Goal: Find specific page/section: Find specific page/section

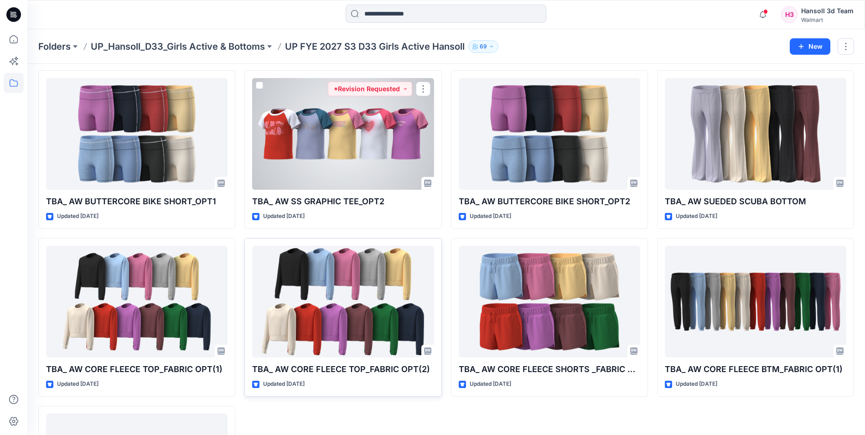
scroll to position [508, 0]
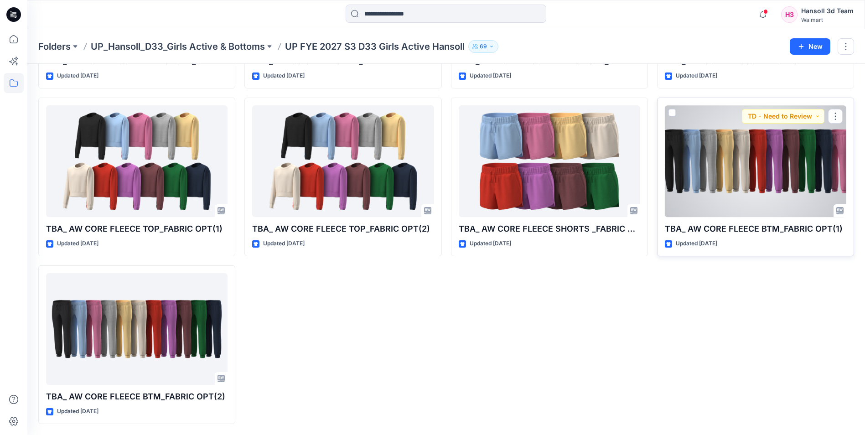
click at [770, 182] on div at bounding box center [755, 161] width 181 height 112
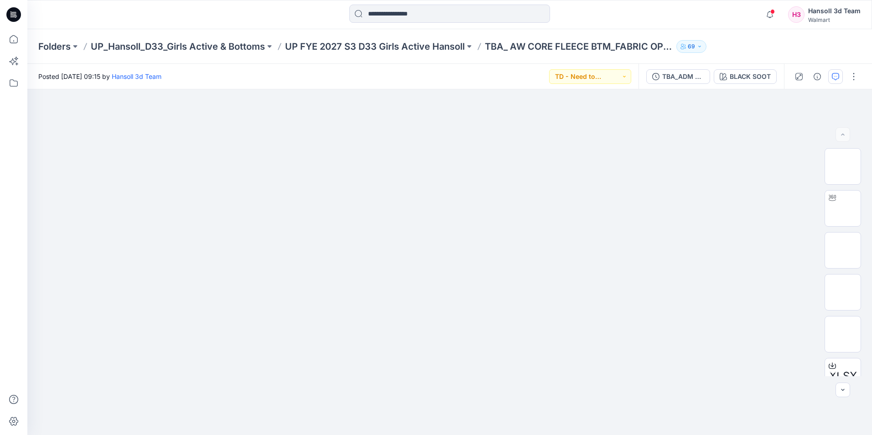
click at [828, 80] on div at bounding box center [826, 77] width 84 height 26
click at [831, 79] on button "button" at bounding box center [835, 76] width 15 height 15
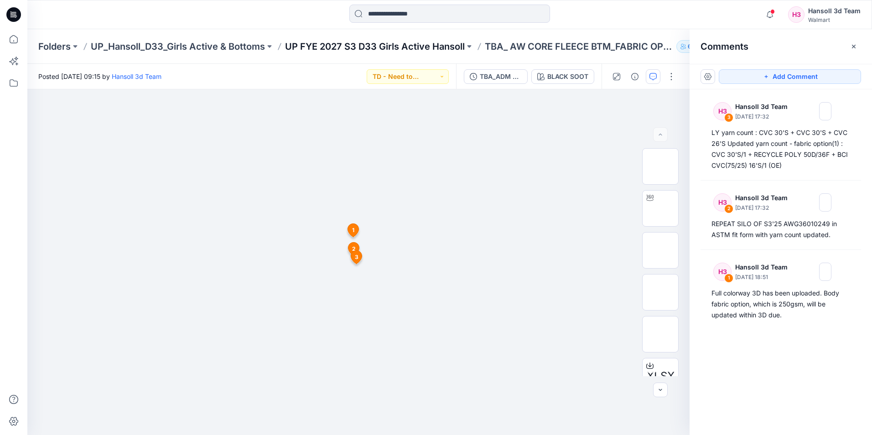
click at [416, 51] on p "UP FYE 2027 S3 D33 Girls Active Hansoll" at bounding box center [375, 46] width 180 height 13
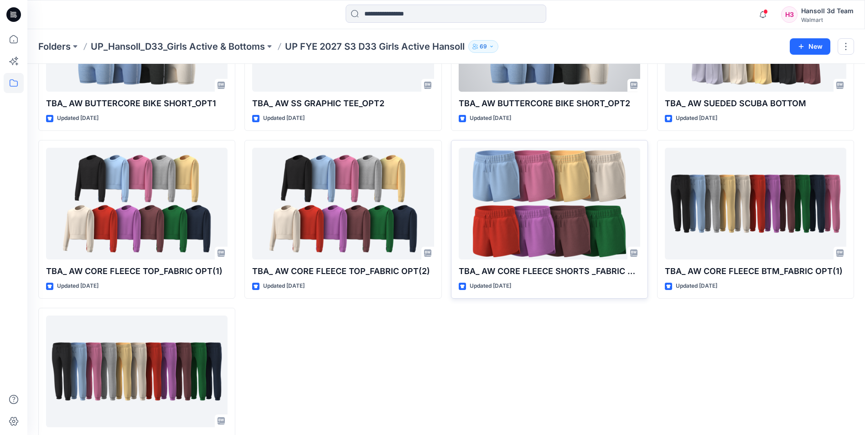
scroll to position [508, 0]
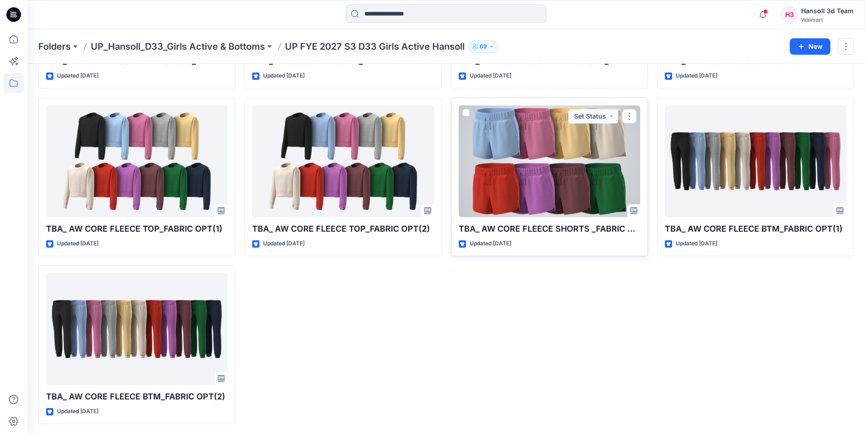
click at [520, 164] on div at bounding box center [549, 161] width 181 height 112
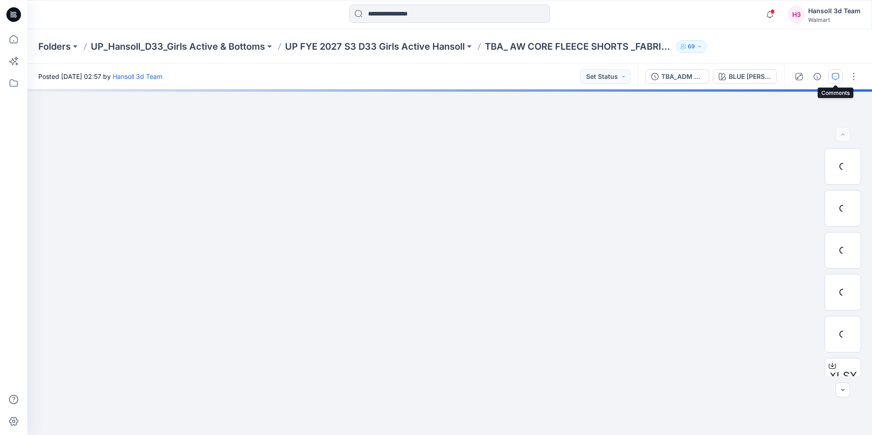
click at [832, 76] on button "button" at bounding box center [835, 76] width 15 height 15
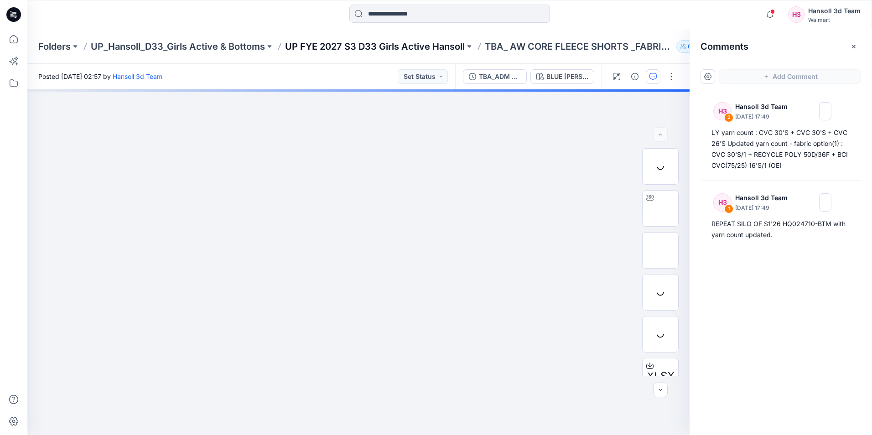
click at [352, 46] on p "UP FYE 2027 S3 D33 Girls Active Hansoll" at bounding box center [375, 46] width 180 height 13
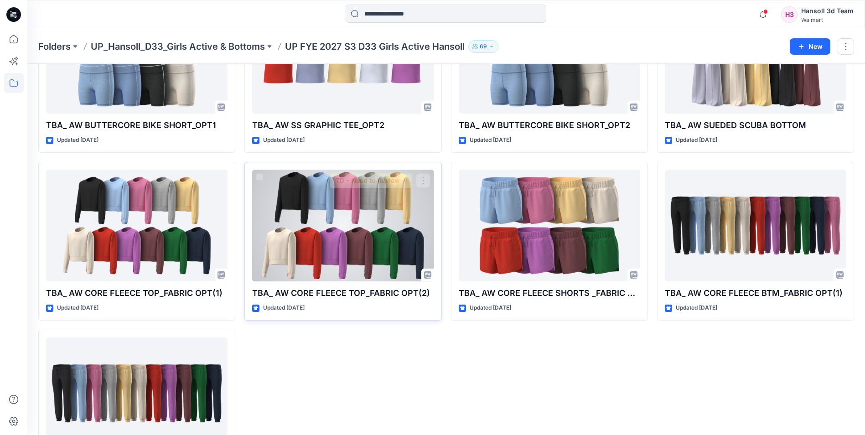
scroll to position [508, 0]
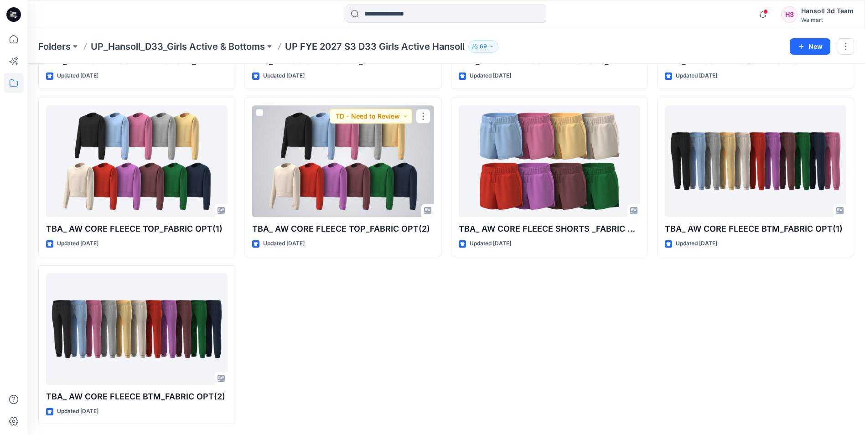
click at [336, 170] on div at bounding box center [342, 161] width 181 height 112
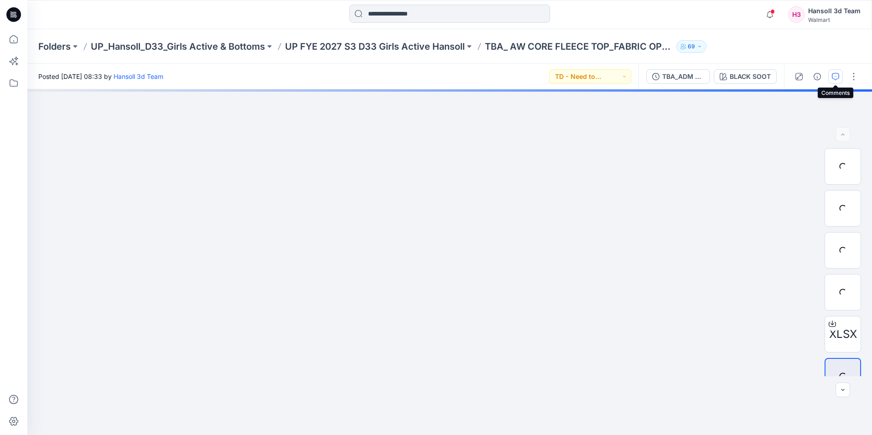
click at [834, 77] on icon "button" at bounding box center [835, 76] width 7 height 7
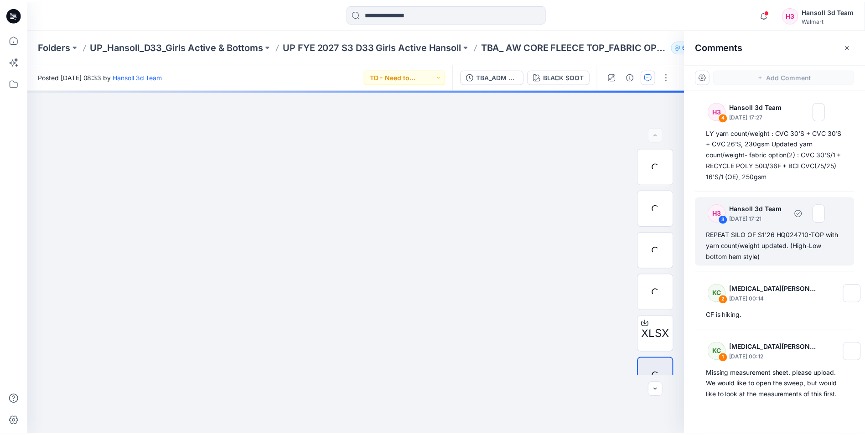
scroll to position [9, 0]
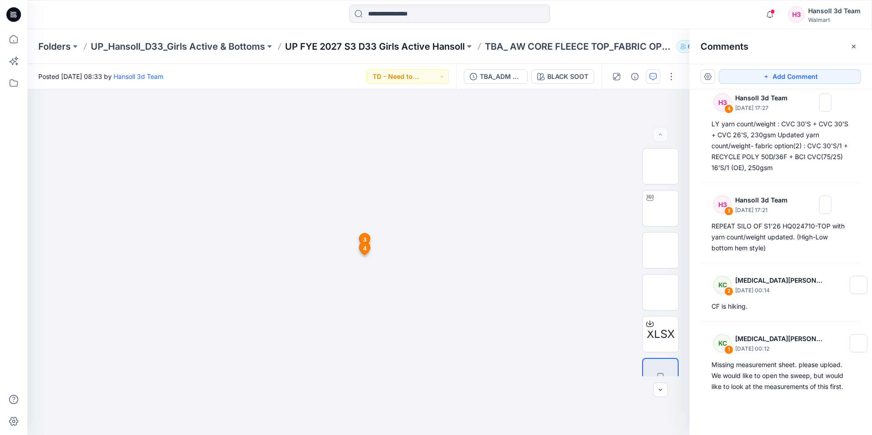
click at [418, 48] on p "UP FYE 2027 S3 D33 Girls Active Hansoll" at bounding box center [375, 46] width 180 height 13
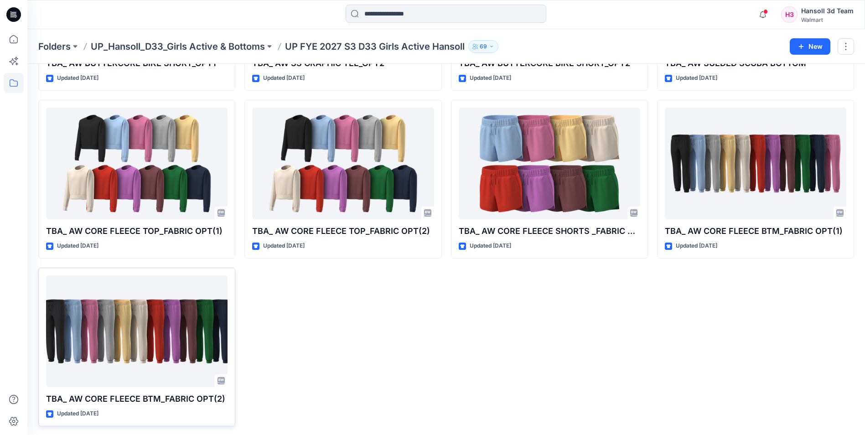
scroll to position [508, 0]
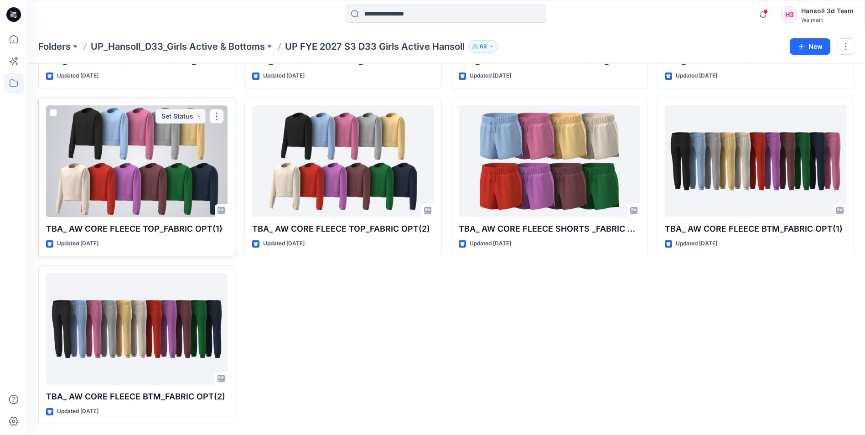
click at [126, 170] on div at bounding box center [136, 161] width 181 height 112
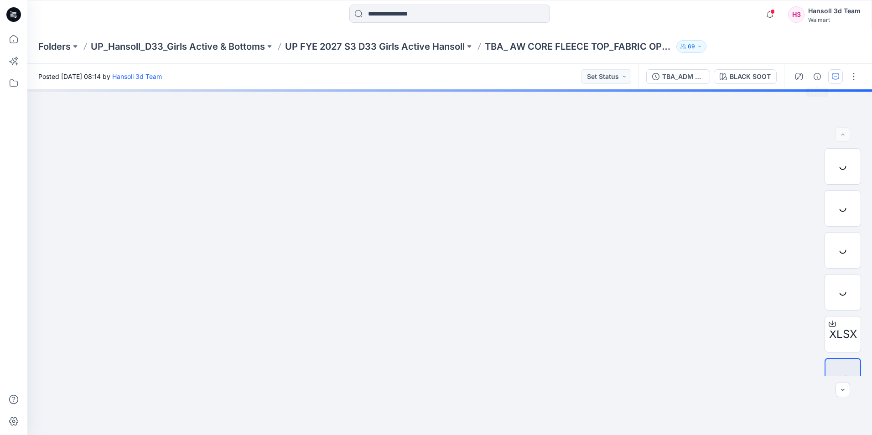
click at [828, 77] on button "button" at bounding box center [835, 76] width 15 height 15
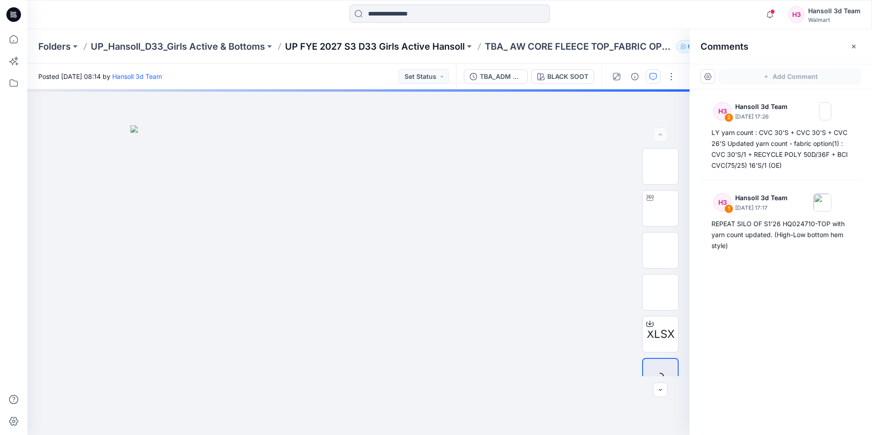
click at [435, 49] on p "UP FYE 2027 S3 D33 Girls Active Hansoll" at bounding box center [375, 46] width 180 height 13
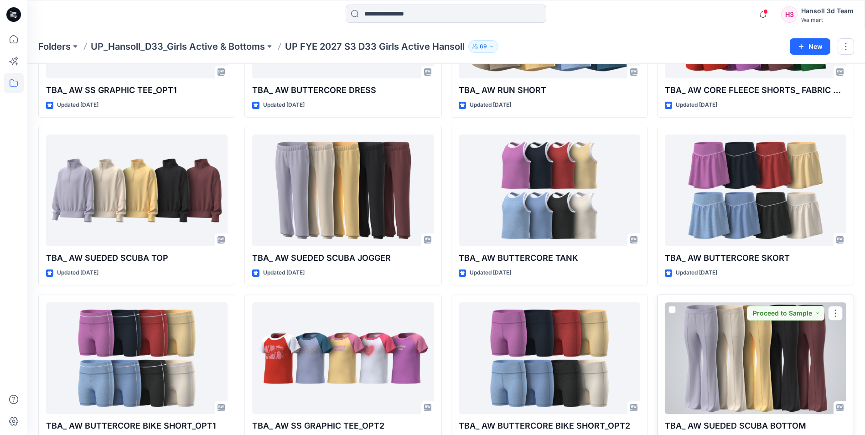
scroll to position [280, 0]
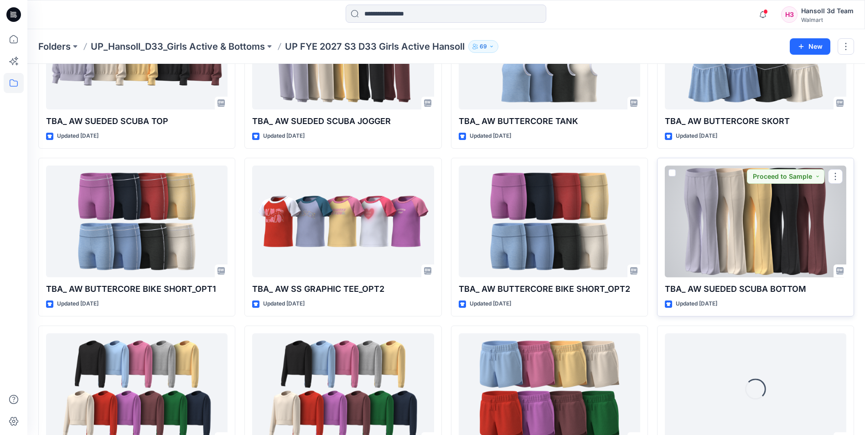
click at [740, 249] on div at bounding box center [755, 222] width 181 height 112
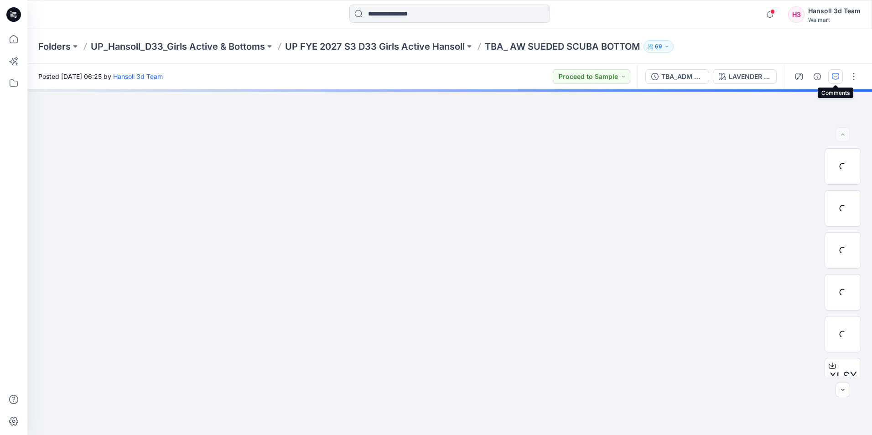
click at [828, 78] on button "button" at bounding box center [835, 76] width 15 height 15
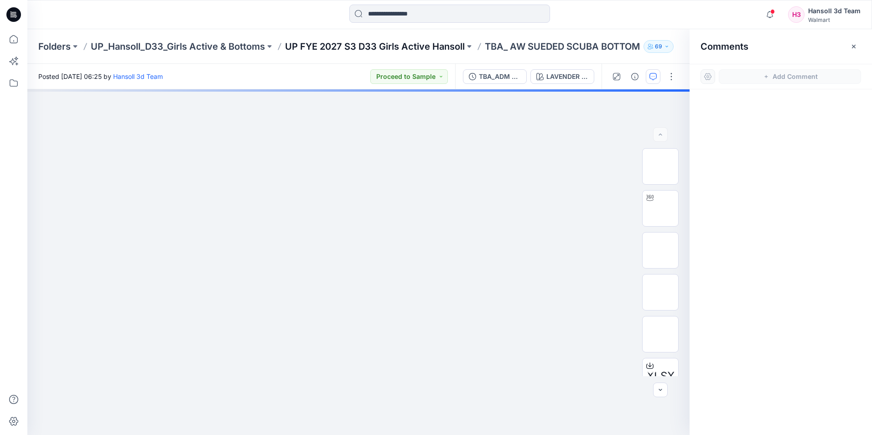
click at [411, 46] on p "UP FYE 2027 S3 D33 Girls Active Hansoll" at bounding box center [375, 46] width 180 height 13
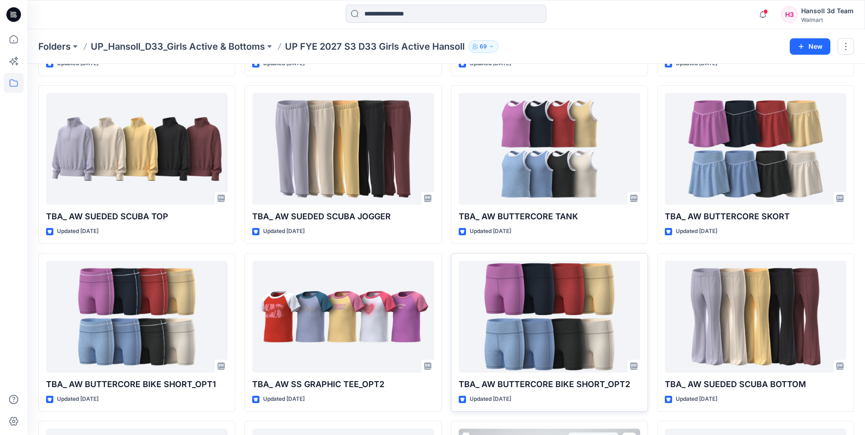
scroll to position [182, 0]
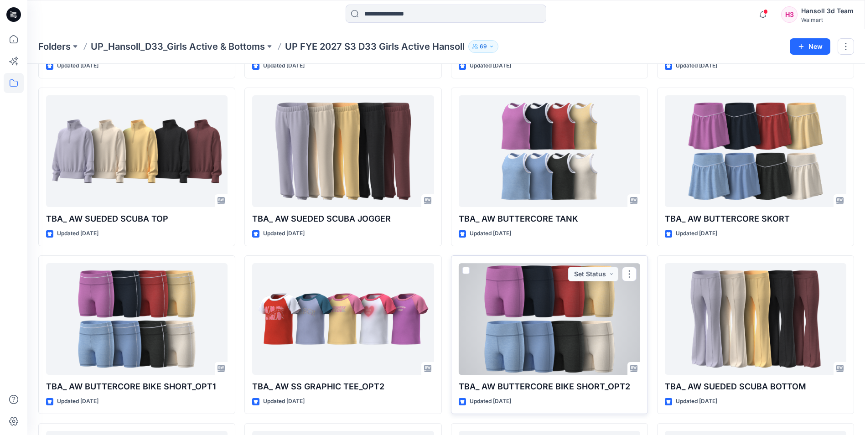
click at [566, 342] on div at bounding box center [549, 319] width 181 height 112
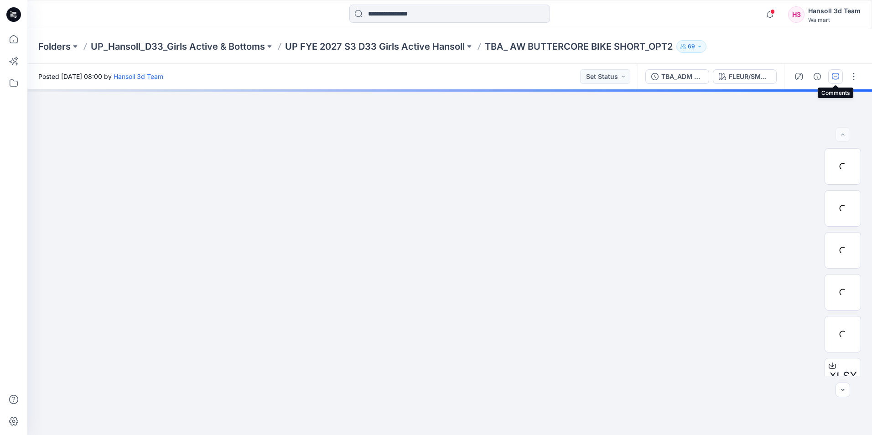
click at [836, 78] on icon "button" at bounding box center [835, 76] width 7 height 7
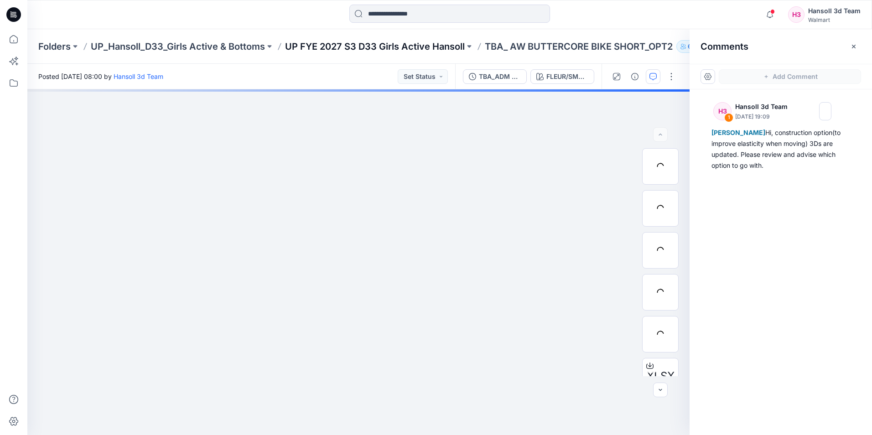
click at [401, 46] on p "UP FYE 2027 S3 D33 Girls Active Hansoll" at bounding box center [375, 46] width 180 height 13
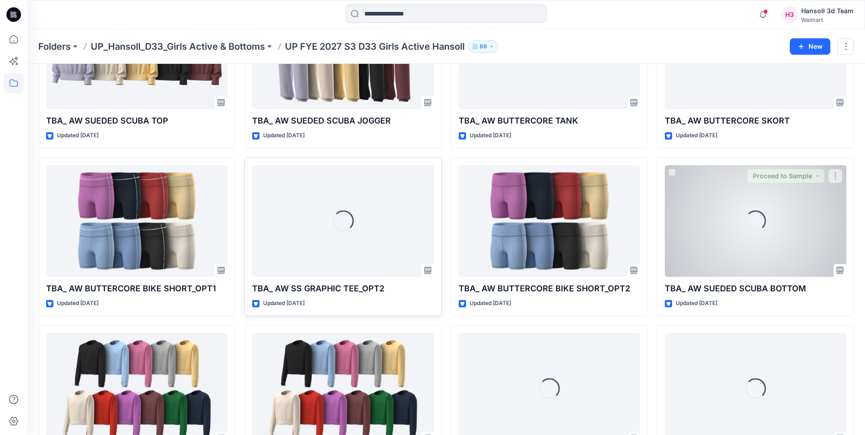
scroll to position [274, 0]
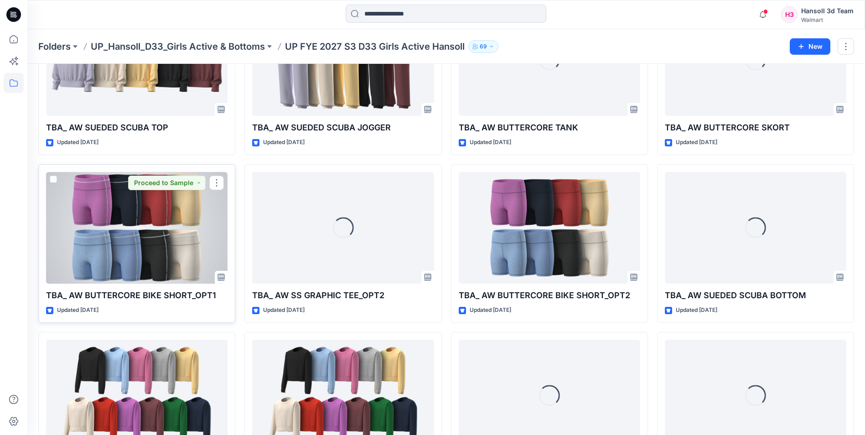
click at [125, 225] on div at bounding box center [136, 228] width 181 height 112
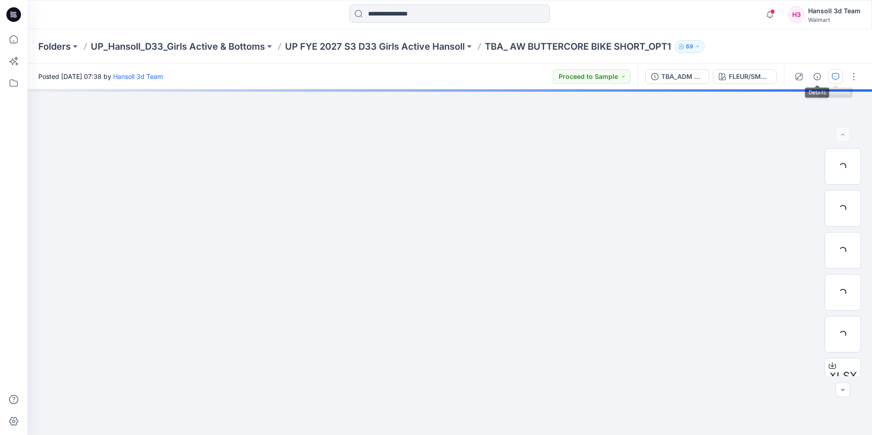
click at [840, 76] on button "button" at bounding box center [835, 76] width 15 height 15
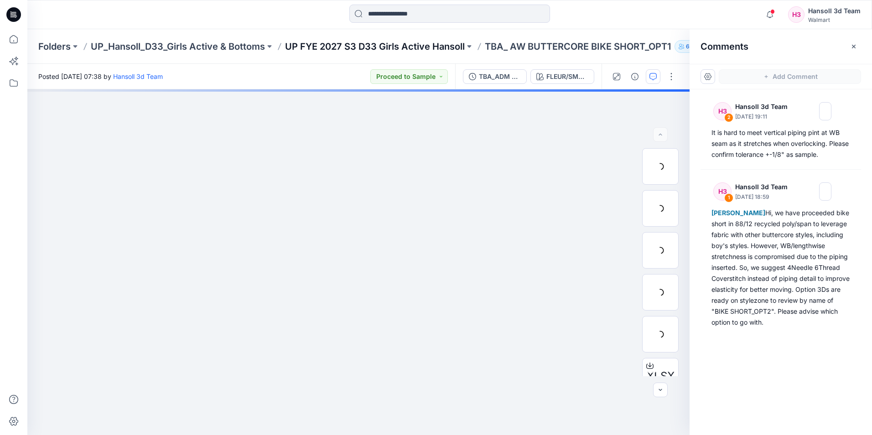
click at [423, 47] on p "UP FYE 2027 S3 D33 Girls Active Hansoll" at bounding box center [375, 46] width 180 height 13
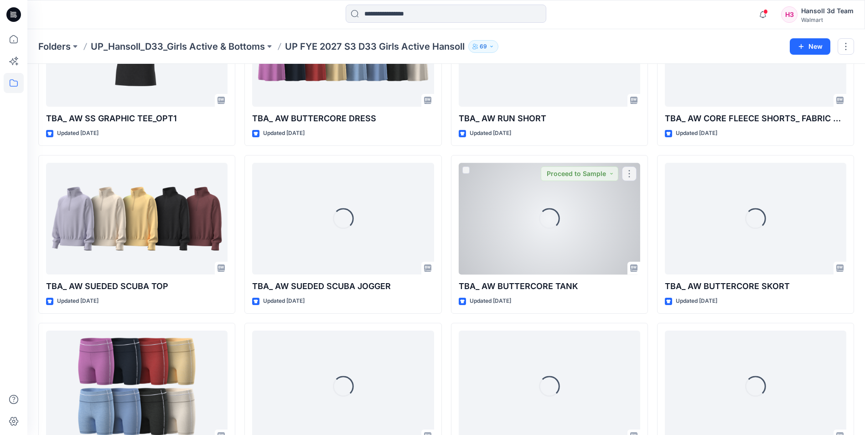
scroll to position [91, 0]
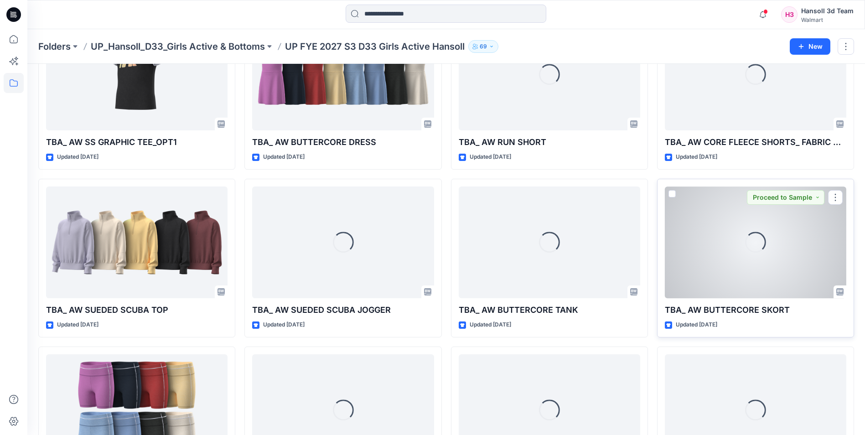
click at [739, 259] on div "Loading..." at bounding box center [755, 242] width 181 height 112
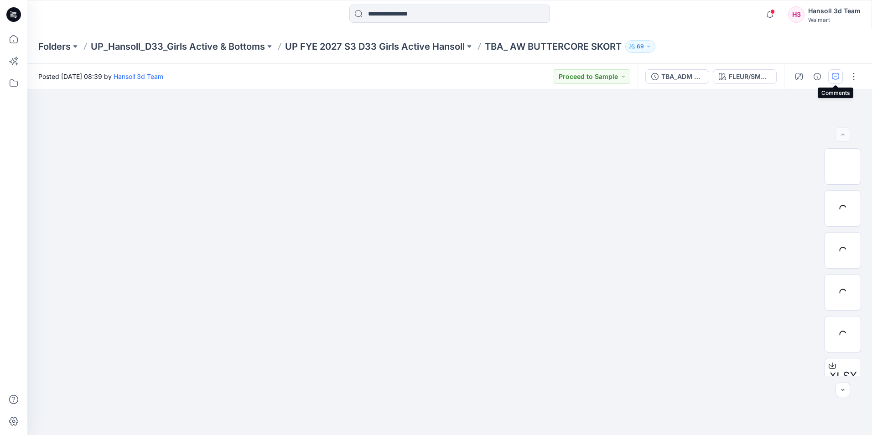
click at [838, 73] on icon "button" at bounding box center [835, 76] width 7 height 7
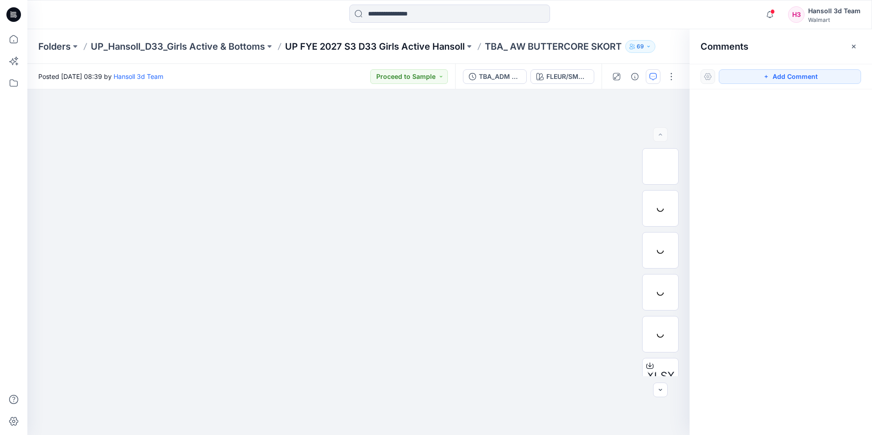
click at [403, 46] on p "UP FYE 2027 S3 D33 Girls Active Hansoll" at bounding box center [375, 46] width 180 height 13
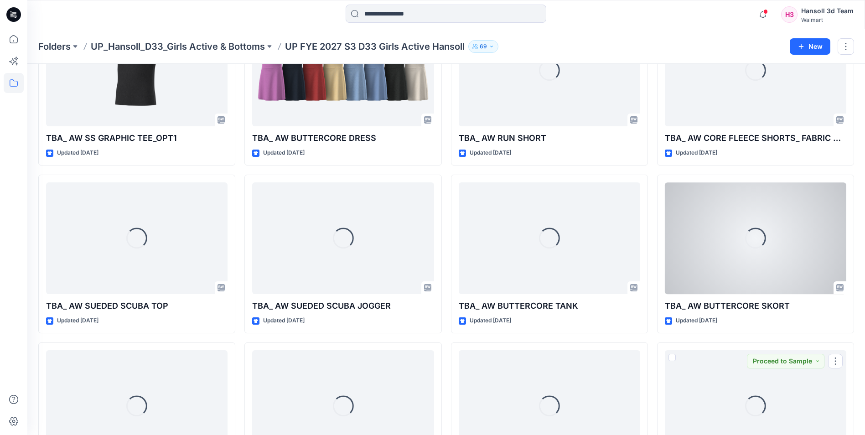
scroll to position [91, 0]
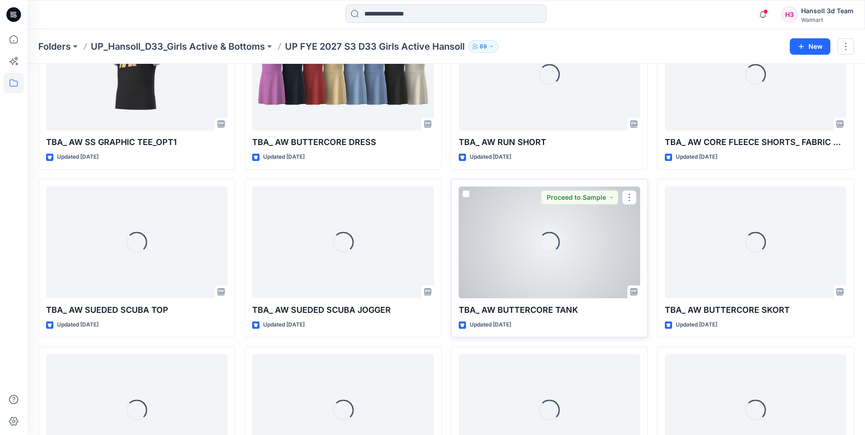
click at [541, 260] on div "Loading..." at bounding box center [549, 242] width 181 height 112
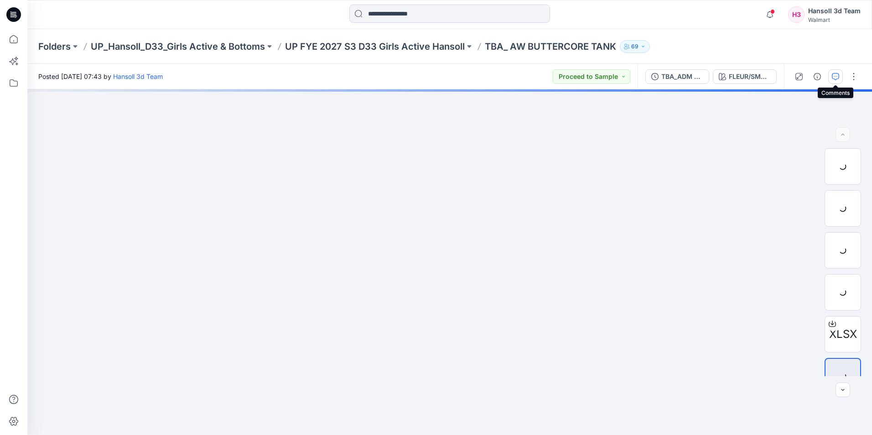
click at [833, 72] on button "button" at bounding box center [835, 76] width 15 height 15
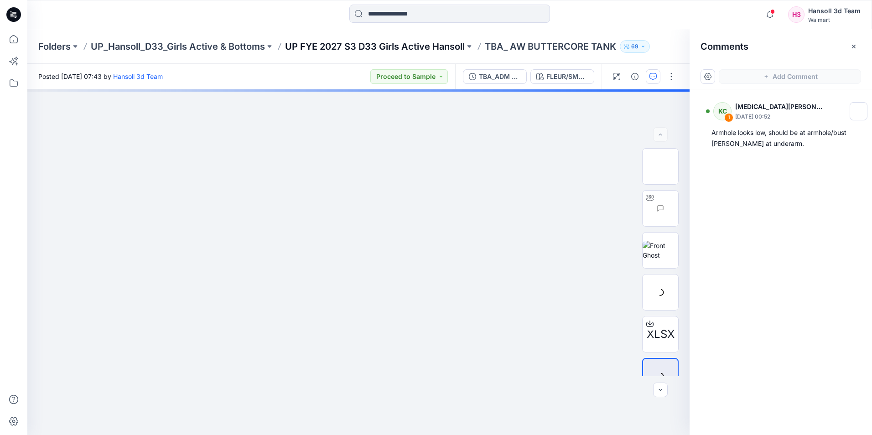
click at [445, 52] on p "UP FYE 2027 S3 D33 Girls Active Hansoll" at bounding box center [375, 46] width 180 height 13
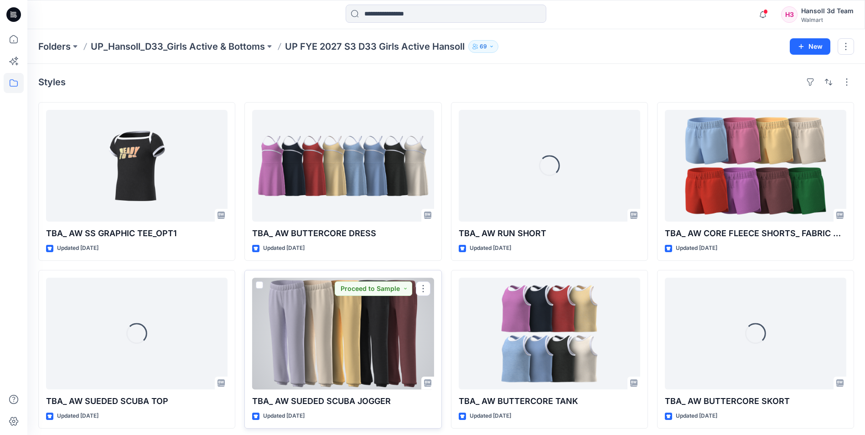
click at [375, 341] on div at bounding box center [342, 334] width 181 height 112
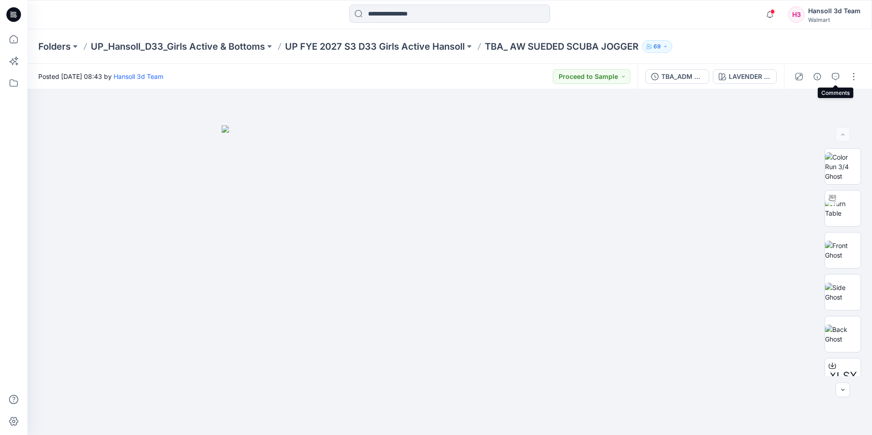
drag, startPoint x: 834, startPoint y: 73, endPoint x: 671, endPoint y: 56, distance: 164.1
click at [834, 73] on icon "button" at bounding box center [835, 76] width 7 height 7
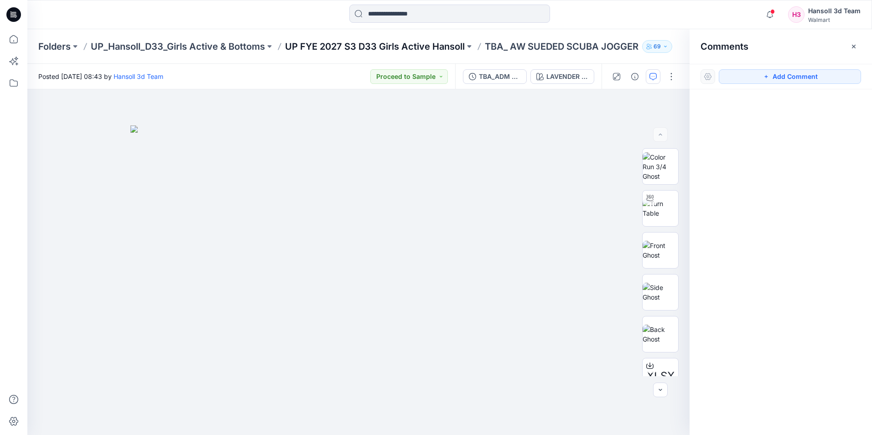
click at [410, 50] on p "UP FYE 2027 S3 D33 Girls Active Hansoll" at bounding box center [375, 46] width 180 height 13
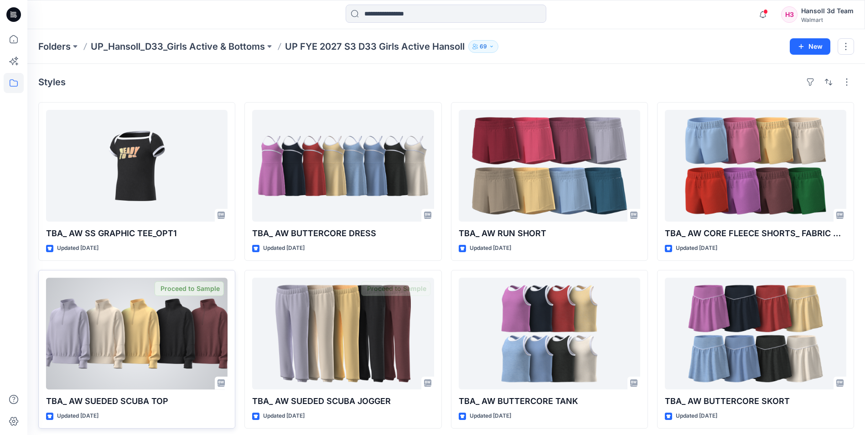
click at [137, 332] on div at bounding box center [136, 334] width 181 height 112
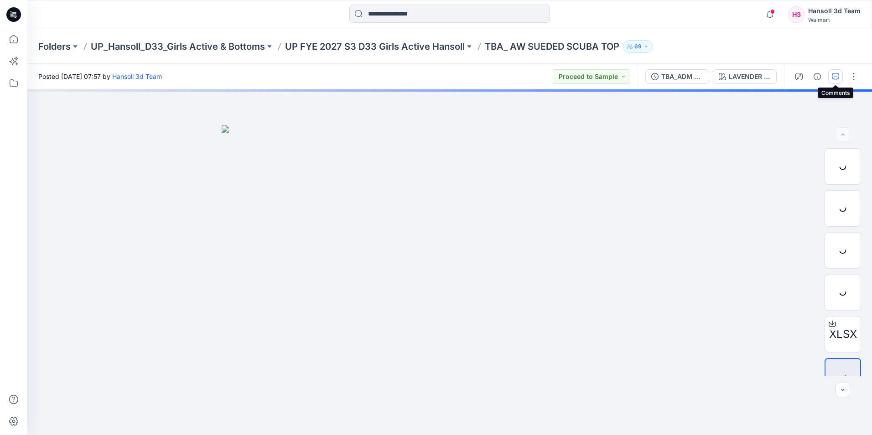
click at [831, 77] on button "button" at bounding box center [835, 76] width 15 height 15
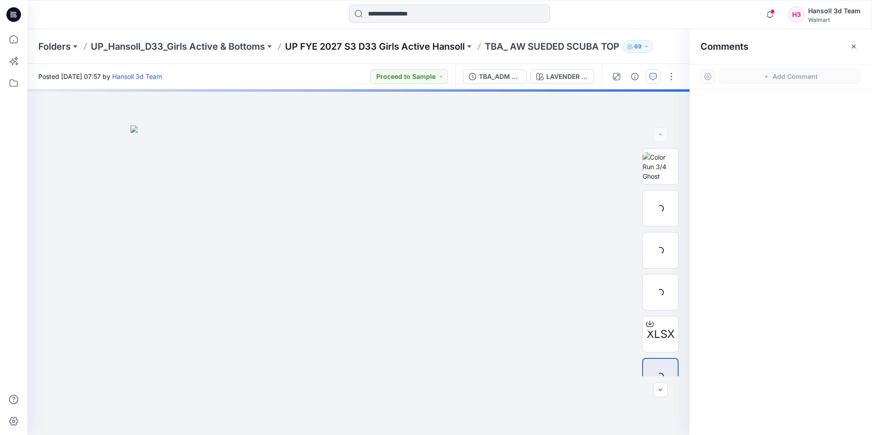
click at [410, 48] on p "UP FYE 2027 S3 D33 Girls Active Hansoll" at bounding box center [375, 46] width 180 height 13
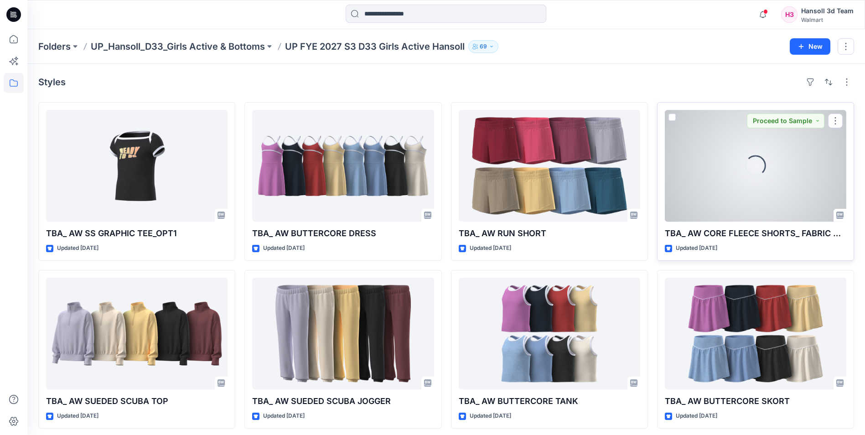
click at [785, 184] on div "Loading..." at bounding box center [755, 166] width 181 height 112
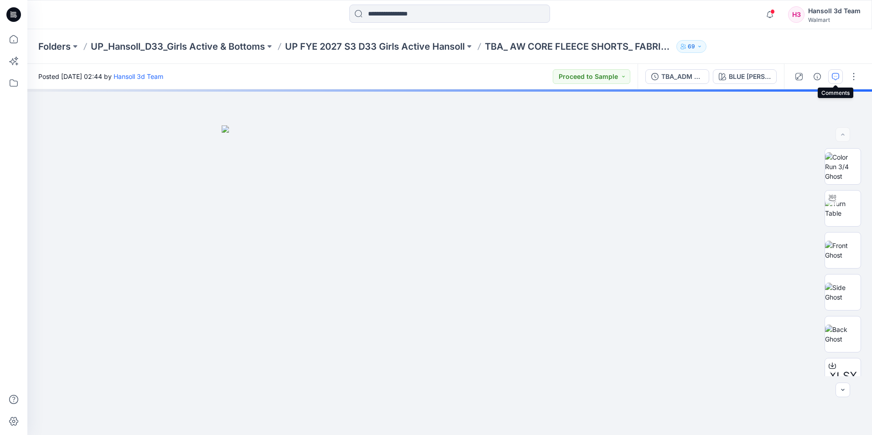
click at [838, 81] on button "button" at bounding box center [835, 76] width 15 height 15
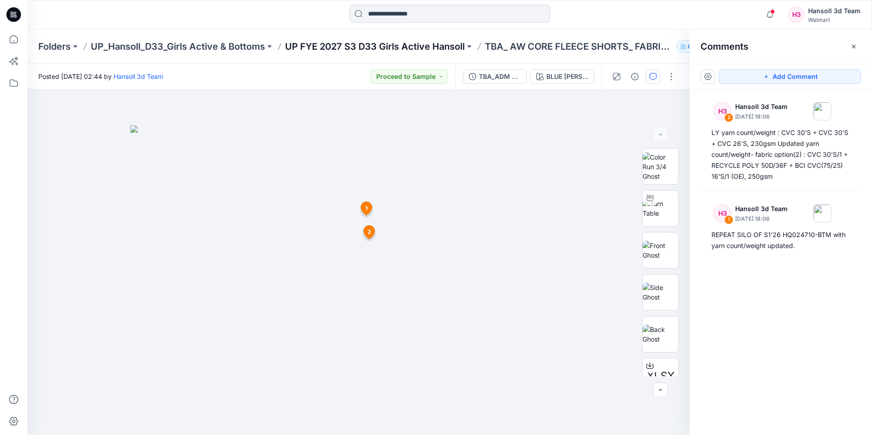
click at [402, 43] on p "UP FYE 2027 S3 D33 Girls Active Hansoll" at bounding box center [375, 46] width 180 height 13
